Goal: Transaction & Acquisition: Download file/media

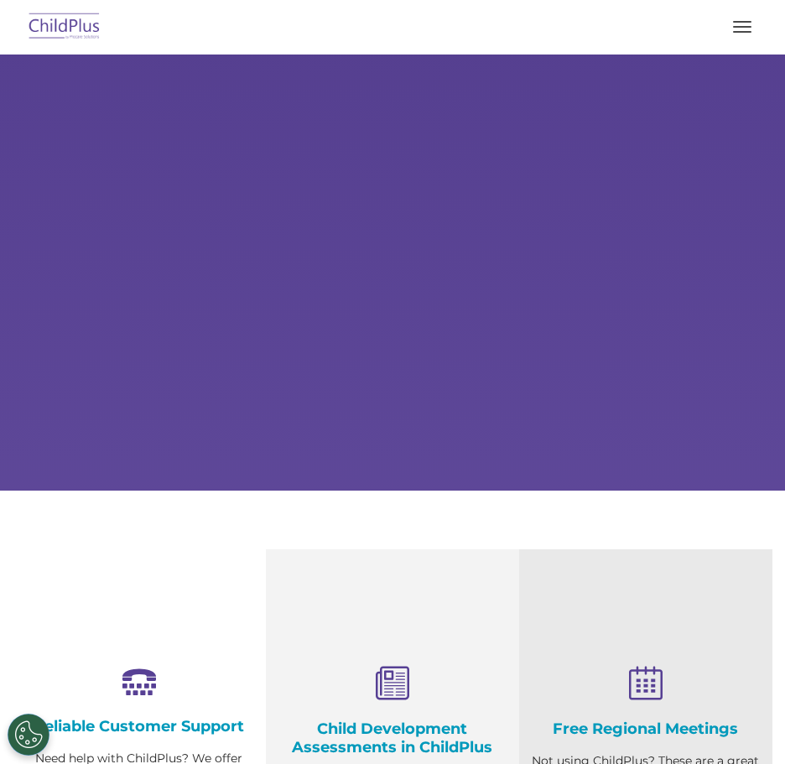
select select "MEDIUM"
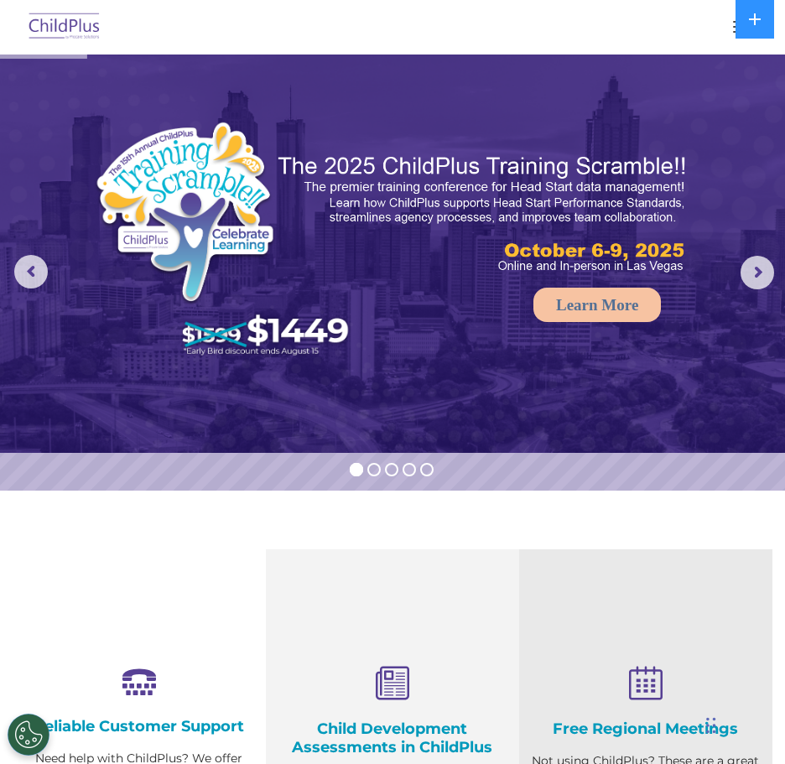
click at [729, 32] on button "button" at bounding box center [742, 26] width 35 height 27
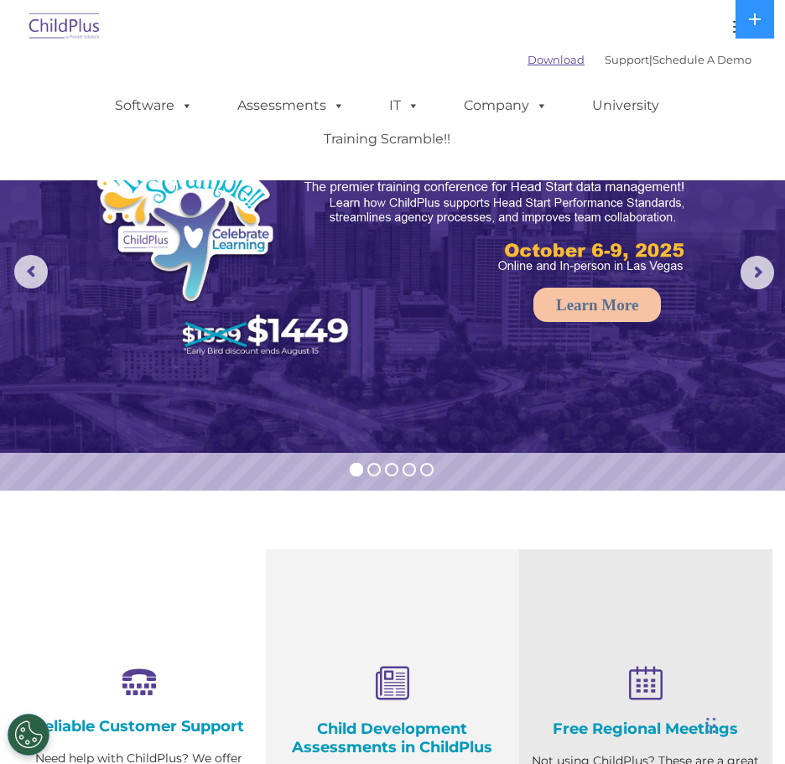
click at [528, 59] on link "Download" at bounding box center [556, 59] width 57 height 13
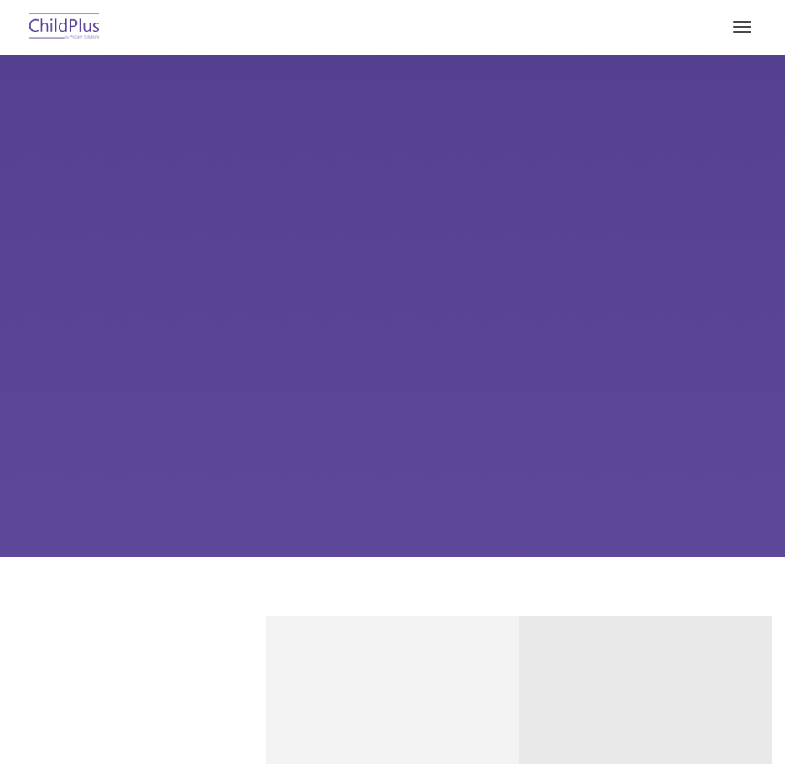
type input ""
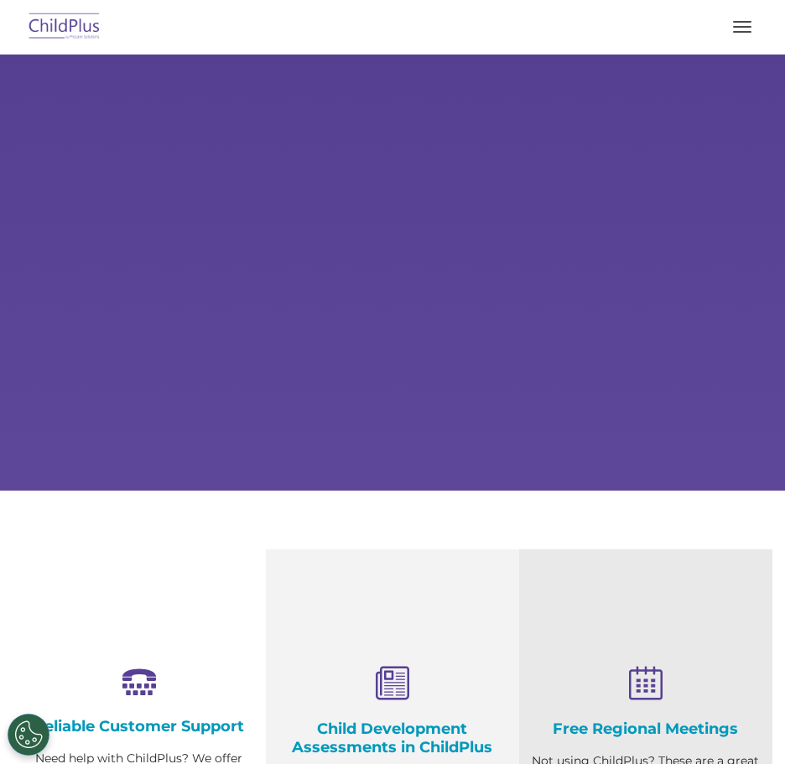
select select "MEDIUM"
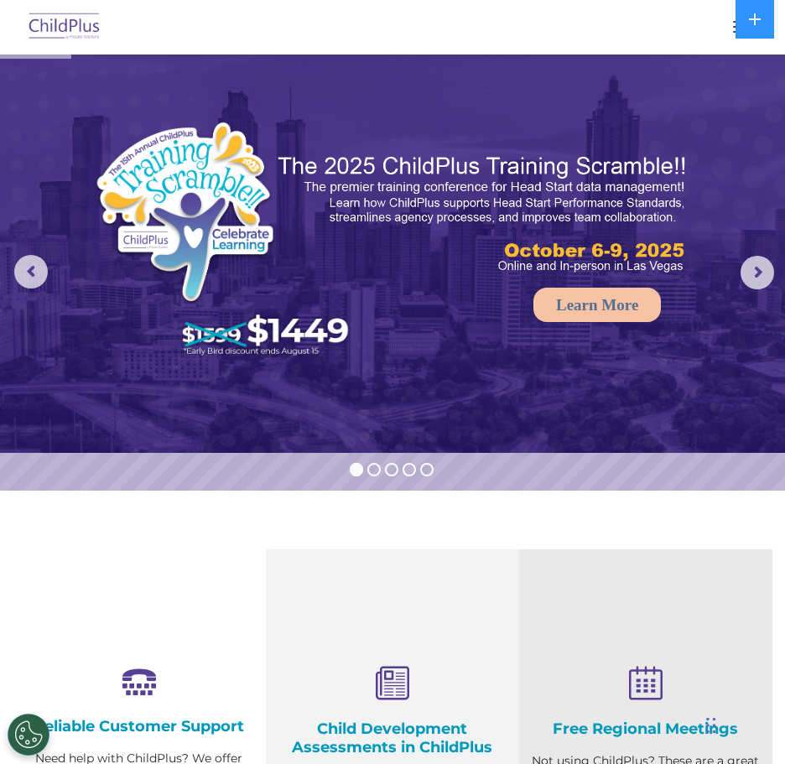
click at [734, 35] on button "button" at bounding box center [742, 26] width 35 height 27
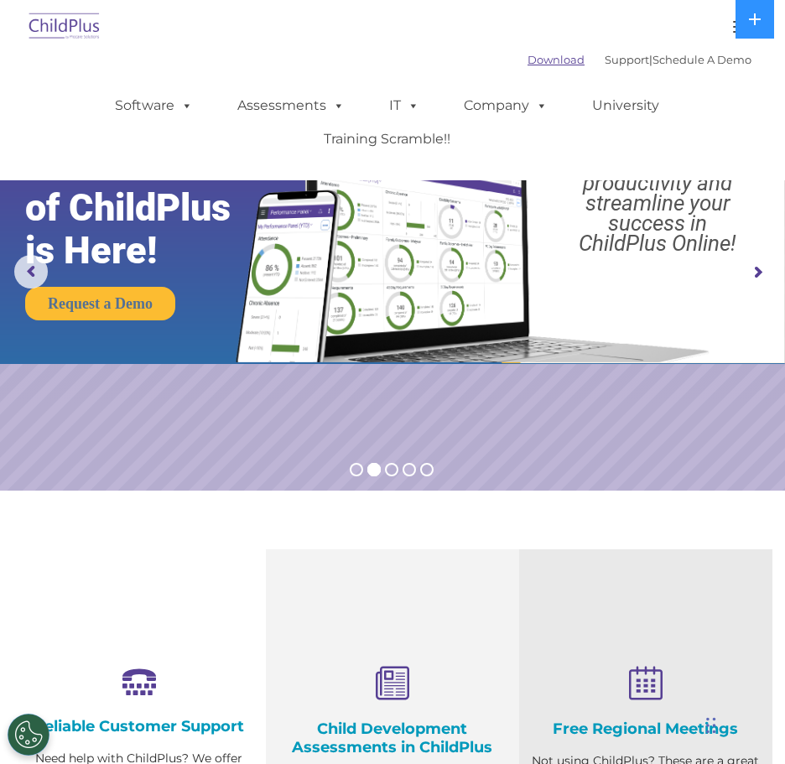
click at [534, 60] on link "Download" at bounding box center [556, 59] width 57 height 13
